Goal: Information Seeking & Learning: Learn about a topic

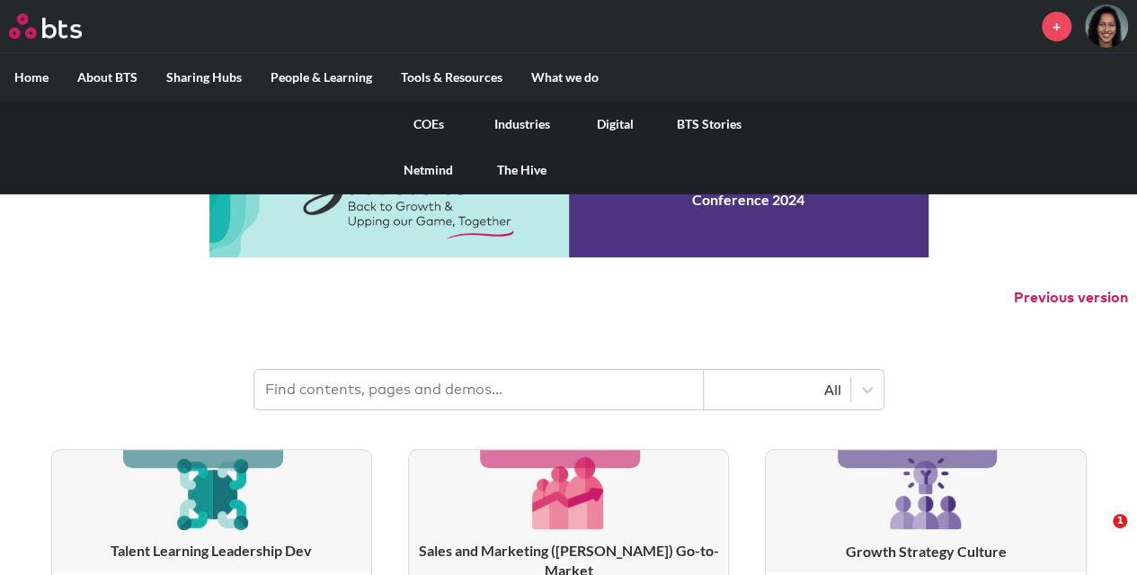
click at [433, 121] on link "COEs" at bounding box center [429, 124] width 94 height 47
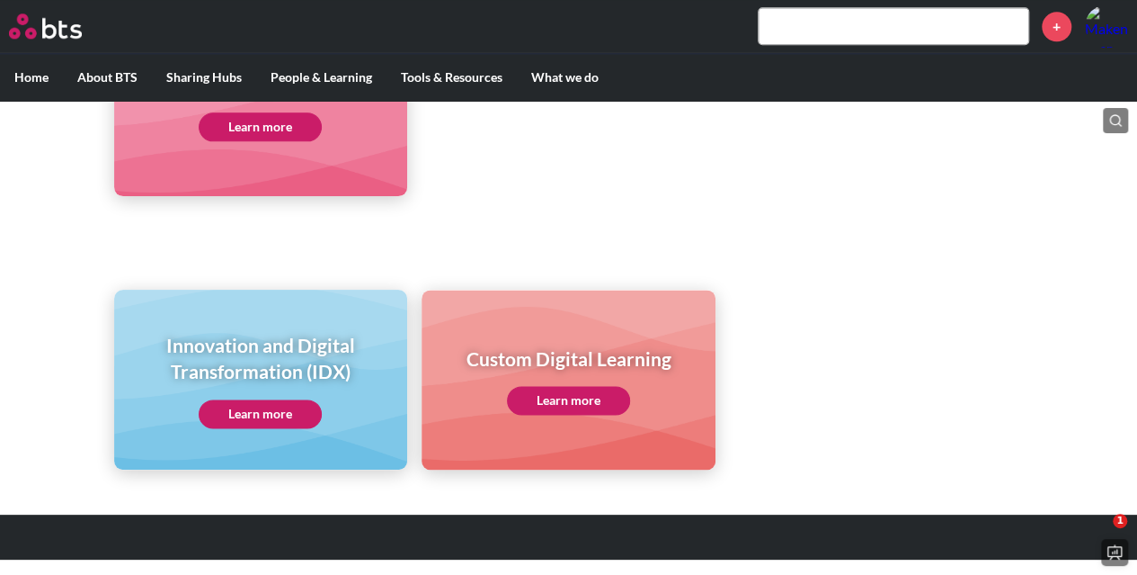
scroll to position [1071, 0]
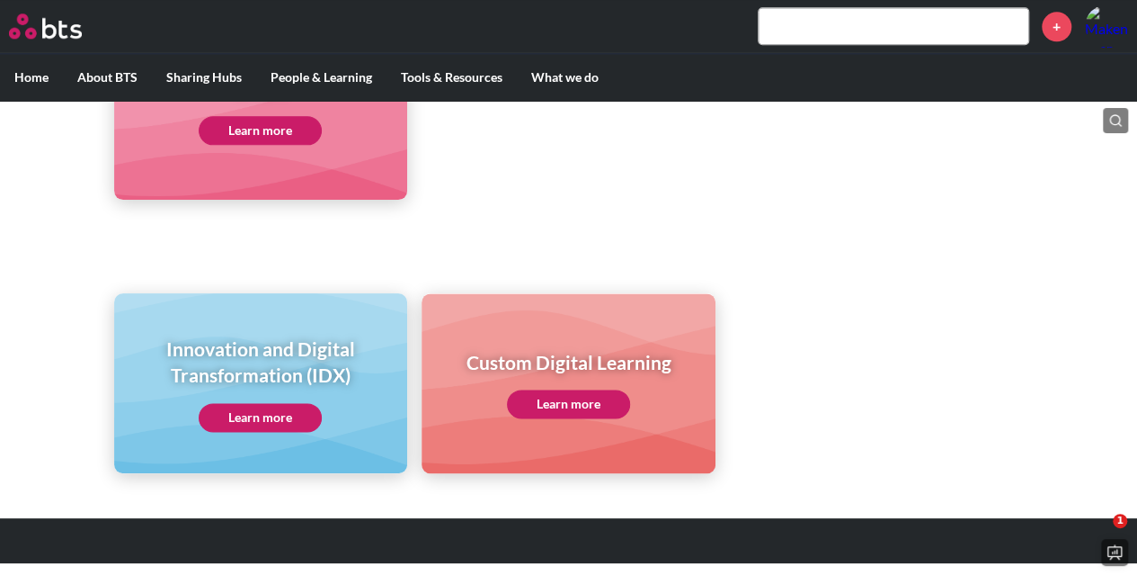
click at [270, 416] on link "Learn more" at bounding box center [260, 417] width 123 height 29
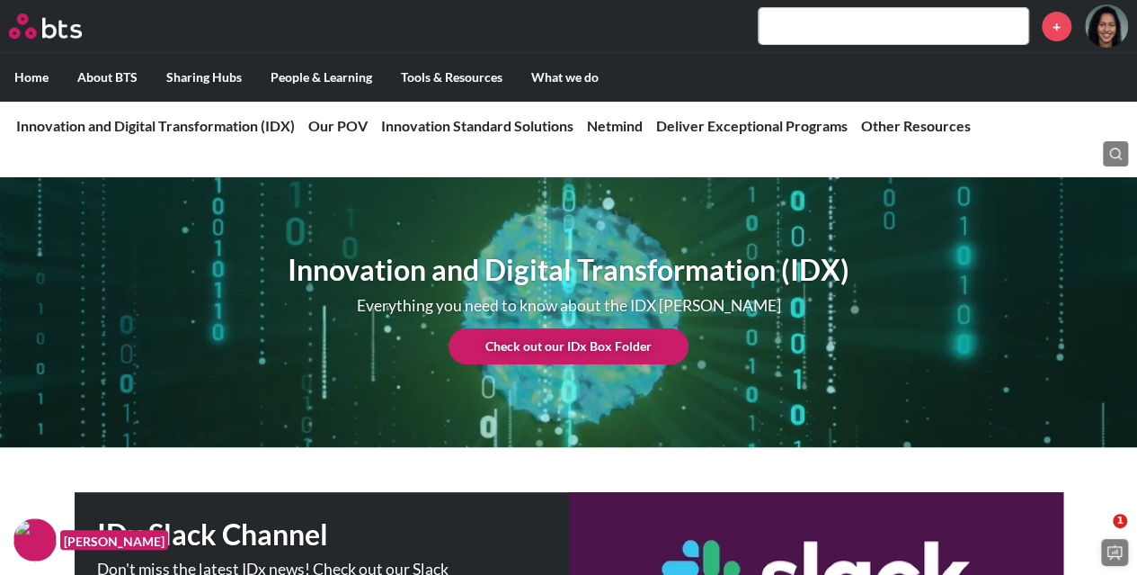
click at [588, 344] on link "Check out our IDx Box Folder" at bounding box center [569, 346] width 240 height 36
